Goal: Information Seeking & Learning: Learn about a topic

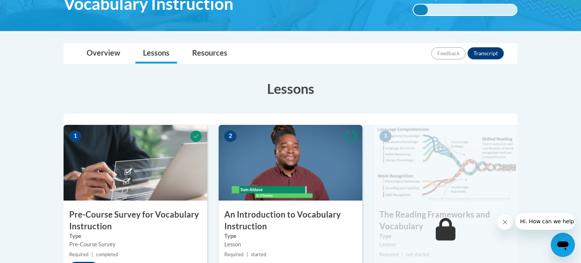
scroll to position [148, 0]
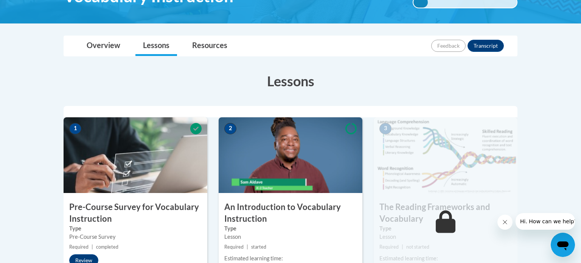
click at [314, 137] on img at bounding box center [291, 155] width 144 height 76
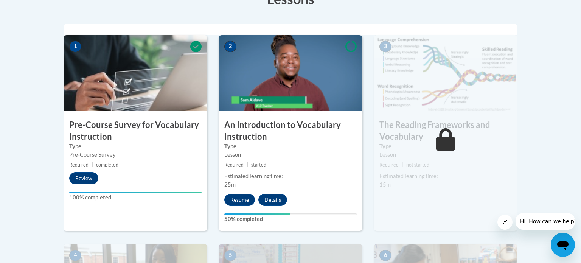
scroll to position [234, 0]
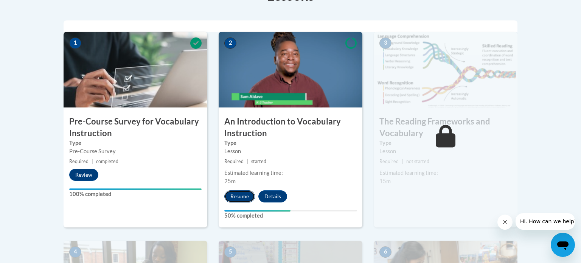
click at [245, 198] on button "Resume" at bounding box center [239, 196] width 31 height 12
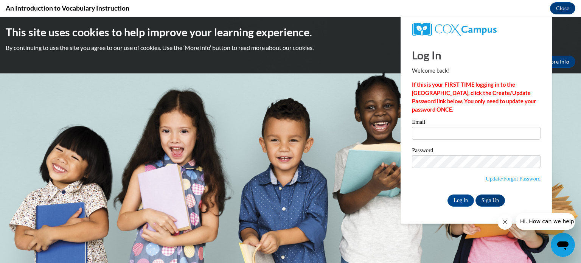
scroll to position [0, 0]
type input "[EMAIL_ADDRESS][DOMAIN_NAME]"
click at [466, 200] on input "Log In" at bounding box center [461, 201] width 26 height 12
